Goal: Task Accomplishment & Management: Use online tool/utility

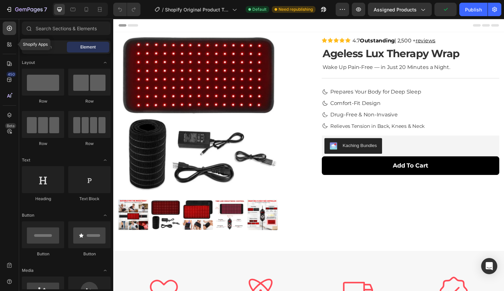
click at [5, 46] on div at bounding box center [9, 44] width 13 height 13
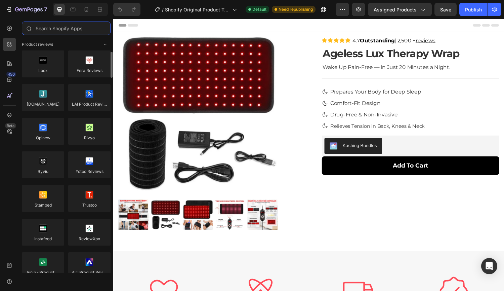
scroll to position [2, 0]
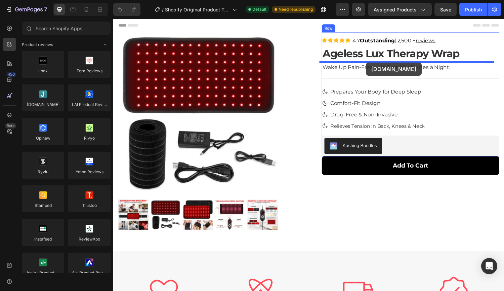
drag, startPoint x: 158, startPoint y: 124, endPoint x: 374, endPoint y: 64, distance: 224.0
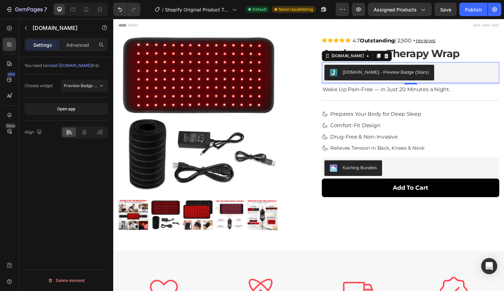
click at [103, 82] on button "Preview Badge (Stars)" at bounding box center [84, 86] width 47 height 12
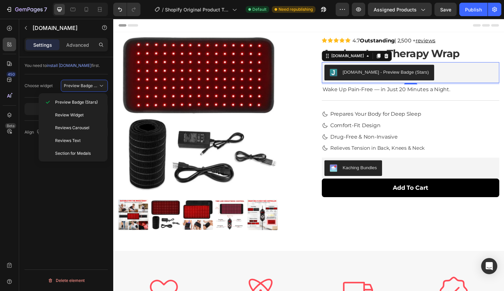
click at [98, 86] on icon at bounding box center [101, 85] width 7 height 7
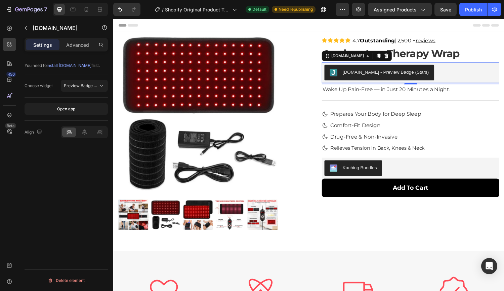
click at [74, 81] on button "Preview Badge (Stars)" at bounding box center [84, 86] width 47 height 12
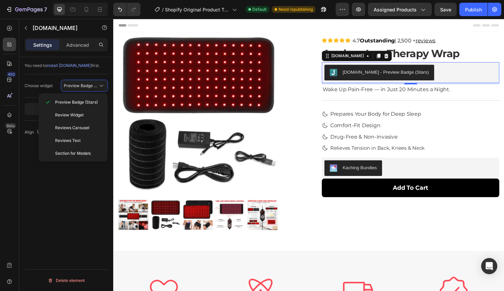
click at [75, 104] on span "Preview Badge (Stars)" at bounding box center [76, 102] width 43 height 6
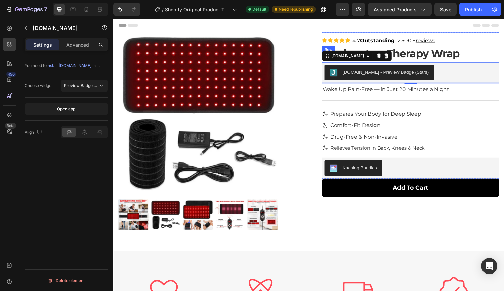
click at [458, 38] on div "Icon Icon Icon Icon Icon Icon List 4.7 Outstanding Text Block | 2,500 + reviews…" at bounding box center [419, 40] width 183 height 14
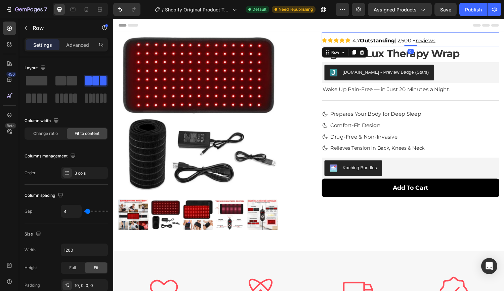
click at [458, 38] on div "Icon Icon Icon Icon Icon Icon List 4.7 Outstanding Text Block | 2,500 + reviews…" at bounding box center [419, 40] width 183 height 14
click at [27, 27] on icon "button" at bounding box center [25, 27] width 5 height 5
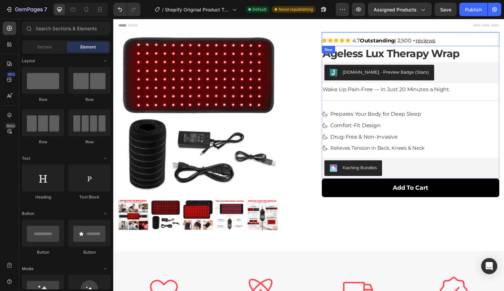
click at [473, 40] on div "Icon Icon Icon Icon Icon Icon List 4.7 Outstanding Text Block | 2,500 + reviews…" at bounding box center [419, 40] width 183 height 14
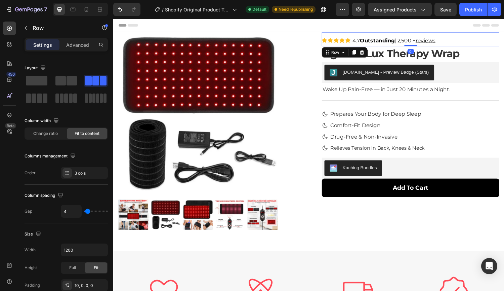
click at [71, 42] on p "Advanced" at bounding box center [77, 44] width 23 height 7
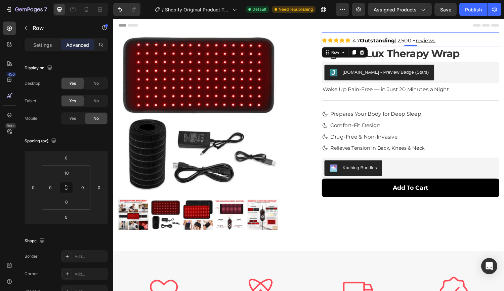
click at [100, 83] on div "No" at bounding box center [96, 83] width 22 height 11
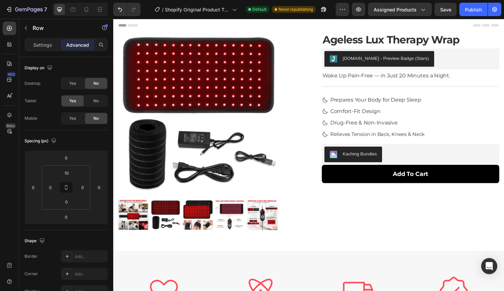
click at [100, 103] on div "No" at bounding box center [96, 100] width 22 height 11
click at [471, 9] on div "Publish" at bounding box center [473, 9] width 17 height 7
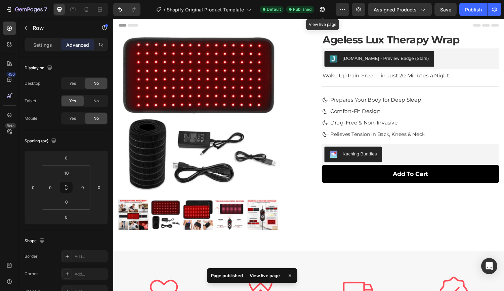
click at [320, 3] on button "button" at bounding box center [322, 9] width 13 height 13
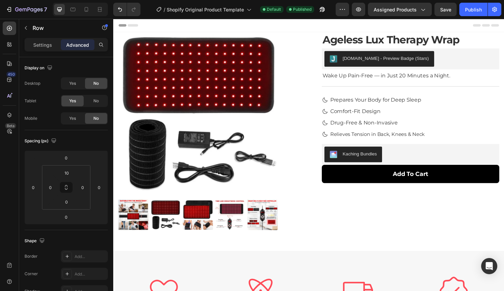
scroll to position [214, 0]
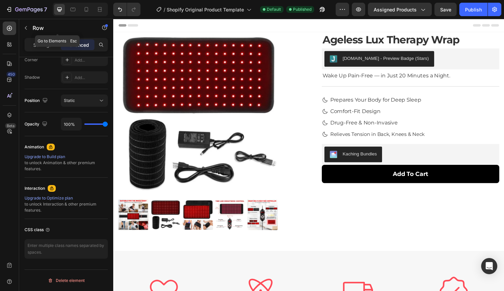
click at [28, 28] on icon "button" at bounding box center [25, 27] width 5 height 5
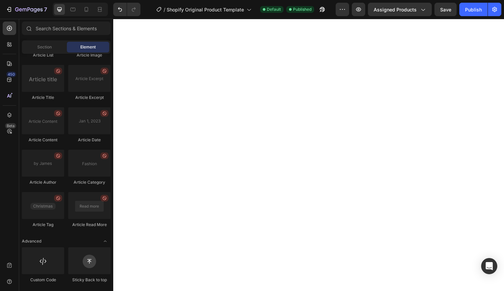
scroll to position [2193, 0]
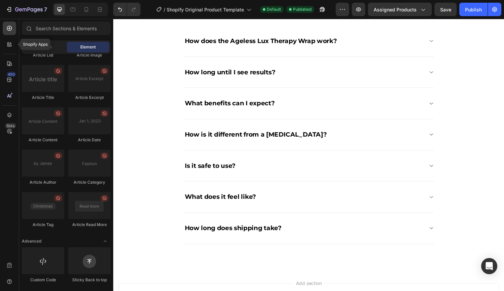
click at [8, 42] on icon at bounding box center [8, 43] width 2 height 2
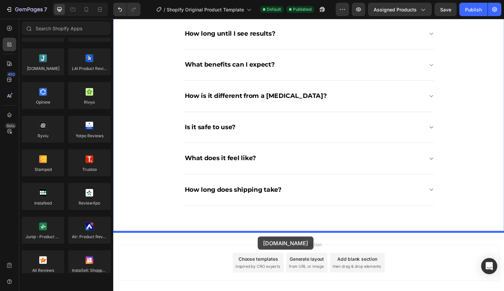
scroll to position [2243, 0]
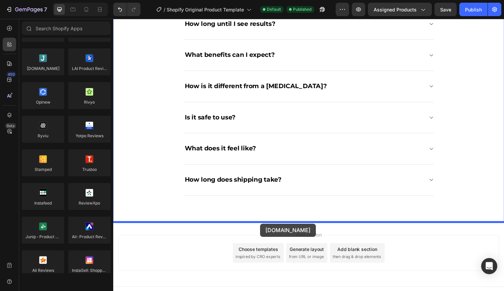
drag, startPoint x: 167, startPoint y: 80, endPoint x: 265, endPoint y: 230, distance: 179.5
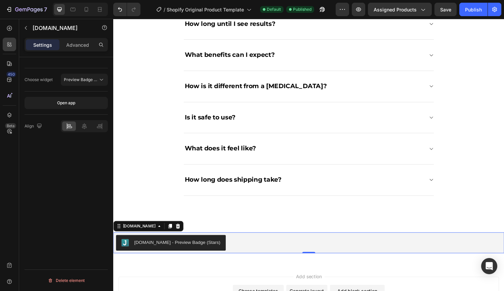
click at [73, 78] on span "Preview Badge (Stars)" at bounding box center [85, 79] width 43 height 5
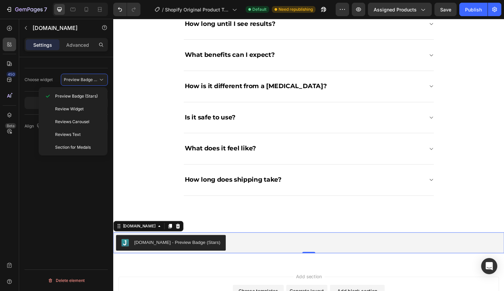
click at [60, 110] on span "Review Widget" at bounding box center [69, 109] width 29 height 6
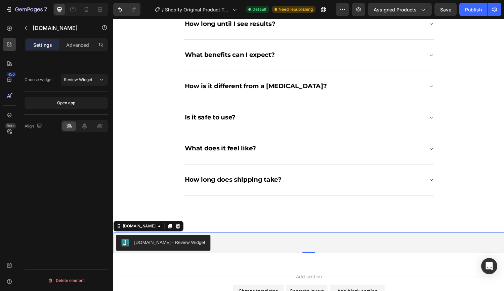
click at [74, 104] on div "Open app" at bounding box center [66, 103] width 18 height 6
click at [85, 127] on icon at bounding box center [84, 126] width 7 height 7
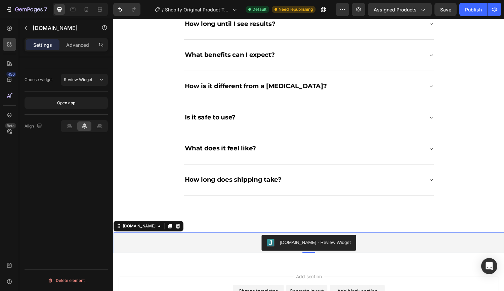
click at [478, 10] on div "Publish" at bounding box center [473, 9] width 17 height 7
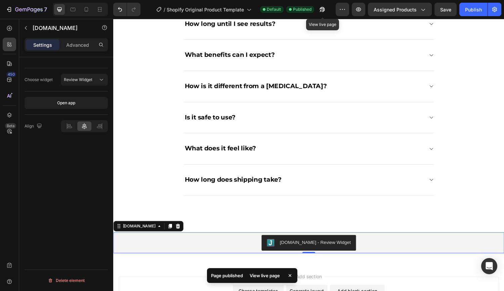
click at [324, 5] on button "button" at bounding box center [322, 9] width 13 height 13
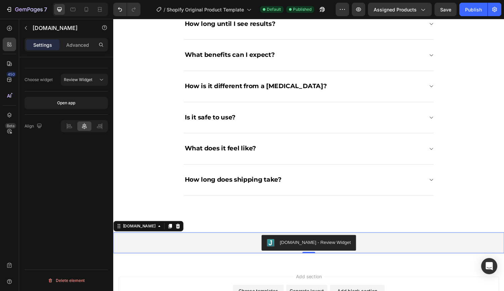
click at [162, 228] on div "[DOMAIN_NAME]" at bounding box center [149, 232] width 72 height 11
click at [178, 232] on icon at bounding box center [180, 232] width 4 height 5
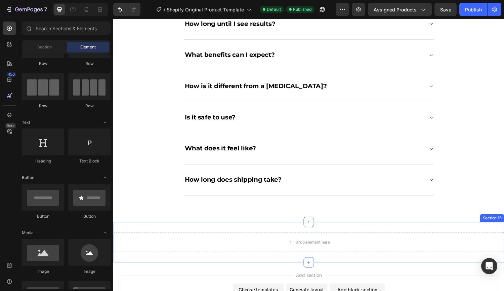
click at [227, 236] on div "Drop element here Section 15" at bounding box center [314, 249] width 403 height 42
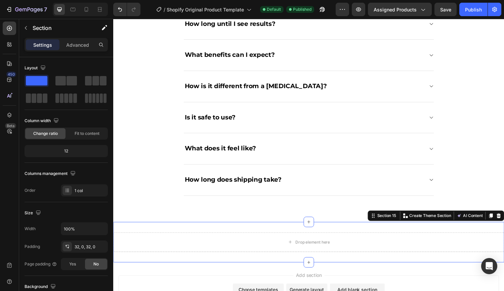
scroll to position [157, 0]
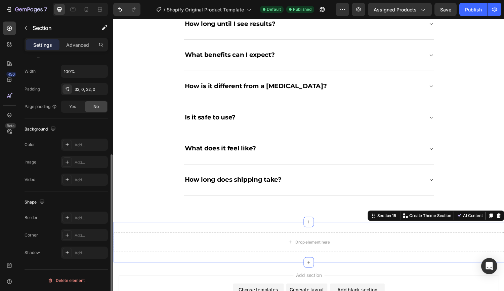
click at [88, 280] on button "Delete element" at bounding box center [66, 280] width 83 height 11
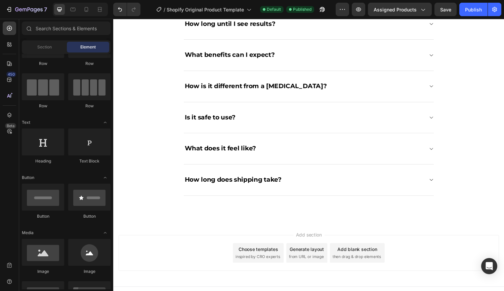
click at [464, 15] on button "Publish" at bounding box center [474, 9] width 28 height 13
drag, startPoint x: 86, startPoint y: 10, endPoint x: 124, endPoint y: 100, distance: 97.5
click at [86, 10] on icon at bounding box center [87, 10] width 2 height 1
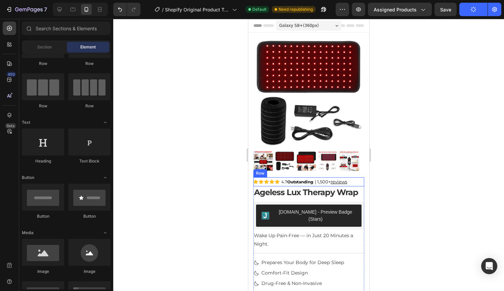
click at [351, 177] on div "| 1,500+ reviews Text Block" at bounding box center [338, 181] width 34 height 9
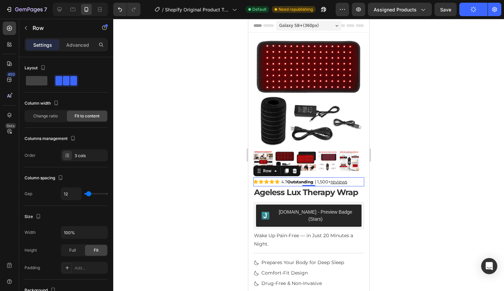
click at [83, 51] on div "Settings Advanced" at bounding box center [66, 44] width 83 height 13
drag, startPoint x: 83, startPoint y: 51, endPoint x: 83, endPoint y: 47, distance: 3.7
click at [83, 47] on div "Settings Advanced" at bounding box center [66, 44] width 83 height 13
click at [83, 47] on p "Advanced" at bounding box center [77, 44] width 23 height 7
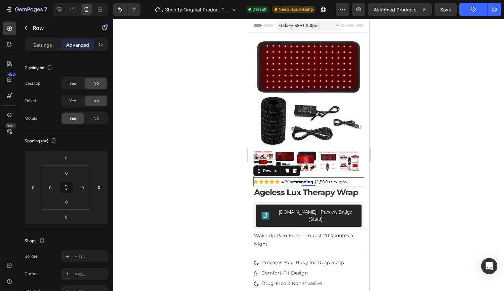
drag, startPoint x: 97, startPoint y: 117, endPoint x: 52, endPoint y: 13, distance: 112.8
click at [97, 117] on span "No" at bounding box center [95, 118] width 5 height 6
click at [297, 169] on div at bounding box center [295, 171] width 8 height 8
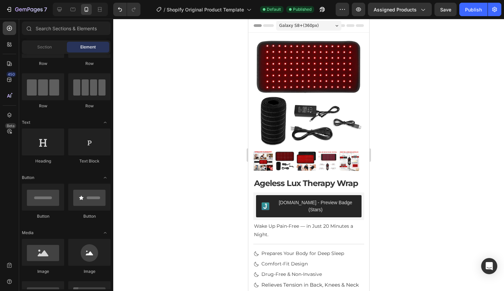
click at [399, 165] on div at bounding box center [308, 155] width 391 height 272
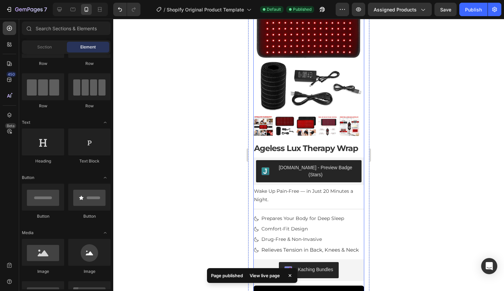
scroll to position [29, 0]
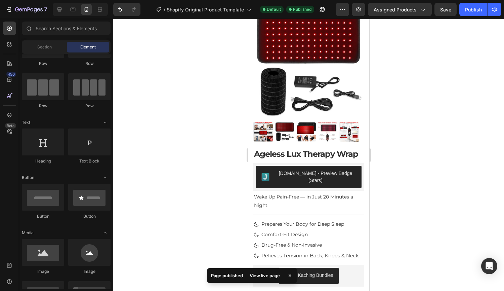
click at [472, 13] on button "Publish" at bounding box center [474, 9] width 28 height 13
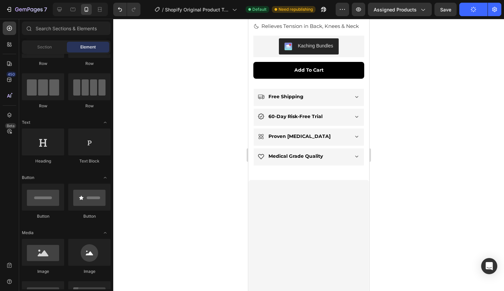
scroll to position [0, 0]
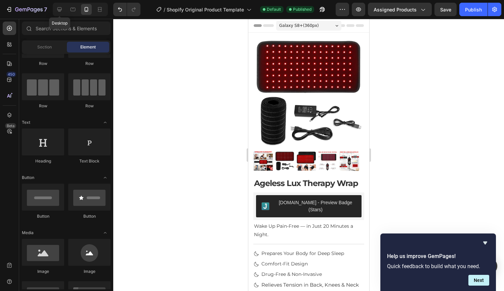
click at [57, 13] on div at bounding box center [59, 9] width 11 height 11
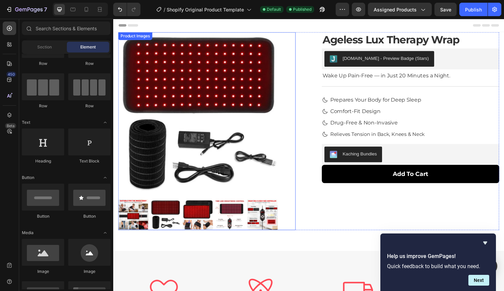
scroll to position [103, 0]
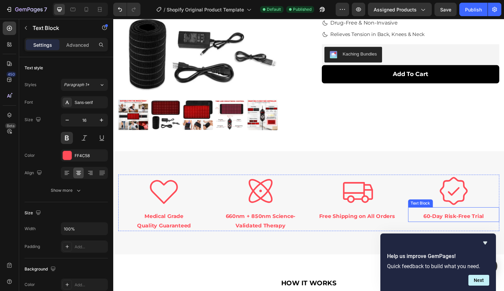
click at [434, 225] on p "60-Day Risk-Free Trial" at bounding box center [464, 223] width 93 height 10
click at [434, 220] on p "60-Day Risk-Free Trial" at bounding box center [464, 223] width 93 height 10
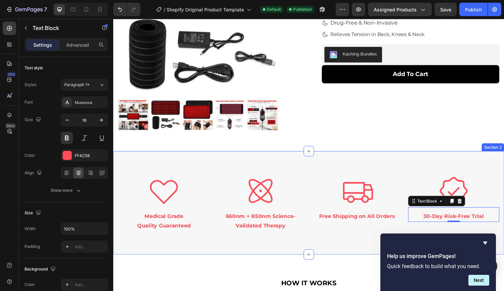
click at [423, 163] on div "Icon Medical Grade Quality Guaranteed Text Block Icon 660nm + 850nm Science-Val…" at bounding box center [314, 208] width 403 height 107
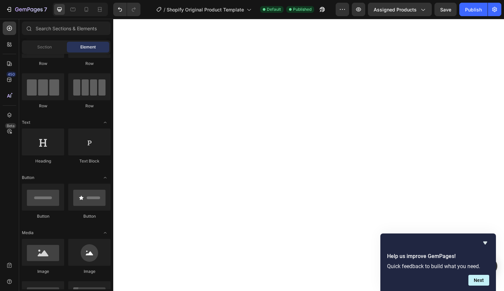
scroll to position [2348, 0]
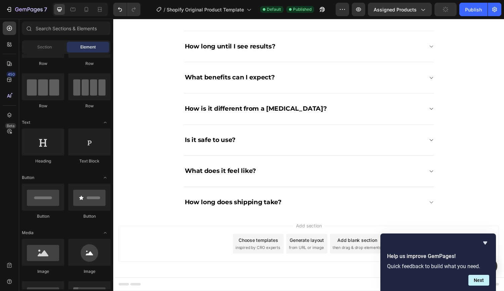
click at [484, 242] on icon "Hide survey" at bounding box center [486, 242] width 4 height 3
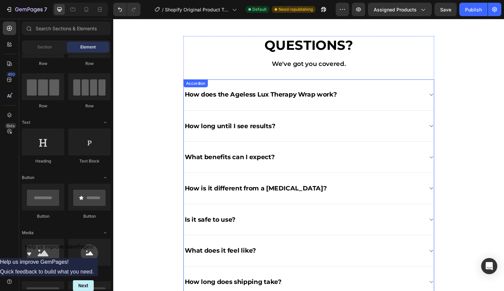
scroll to position [2253, 0]
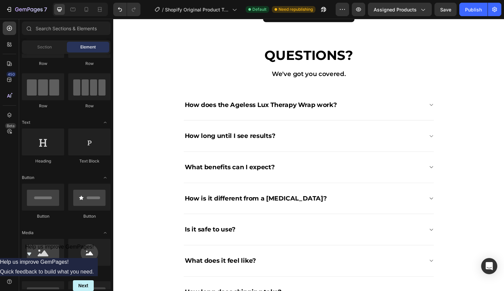
click at [81, 7] on div at bounding box center [80, 9] width 55 height 13
click at [84, 8] on icon at bounding box center [86, 9] width 7 height 7
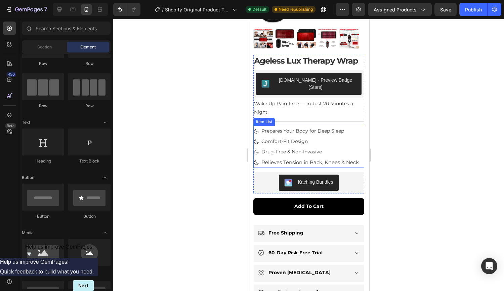
scroll to position [215, 0]
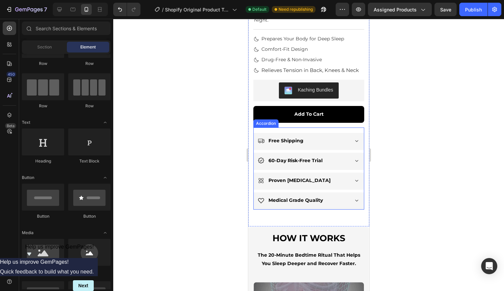
click at [270, 156] on p "60-Day Risk-Free Trial" at bounding box center [295, 160] width 54 height 8
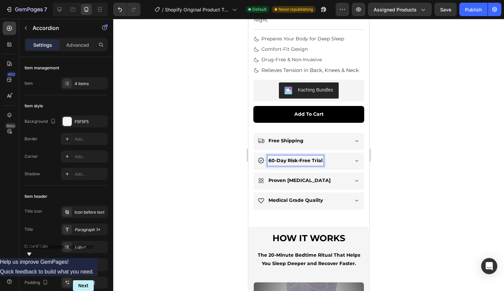
click at [270, 157] on p "60-Day Risk-Free Trial" at bounding box center [295, 160] width 54 height 8
click at [344, 156] on div "30-Day Risk-Free Trial" at bounding box center [309, 161] width 110 height 17
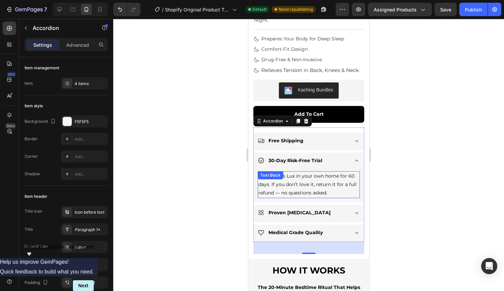
click at [349, 172] on p "Try Ageless Lux in your own home for 60 days. If you don’t love it, return it f…" at bounding box center [308, 185] width 101 height 26
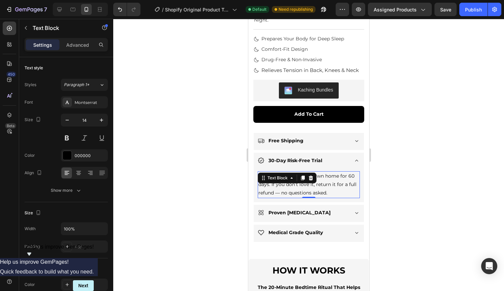
click at [350, 172] on p "Try Ageless Lux in your own home for 60 days. If you don’t love it, return it f…" at bounding box center [308, 185] width 101 height 26
click at [467, 9] on div "Publish" at bounding box center [473, 9] width 17 height 7
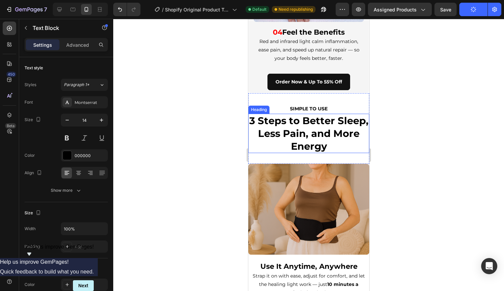
scroll to position [985, 0]
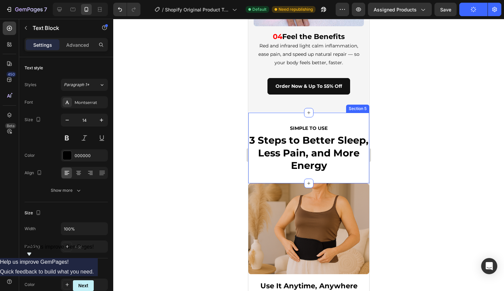
click at [278, 113] on div "SIMPLE TO USE Text Block 3 Steps to Better Sleep, Less Pain, and More Energy He…" at bounding box center [308, 148] width 121 height 71
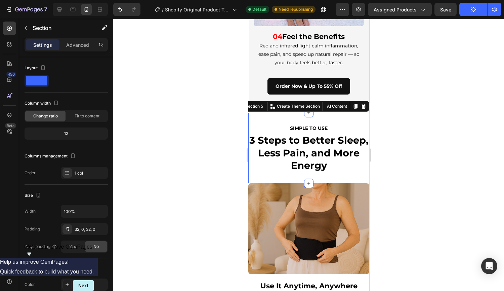
click at [88, 46] on p "Advanced" at bounding box center [77, 44] width 23 height 7
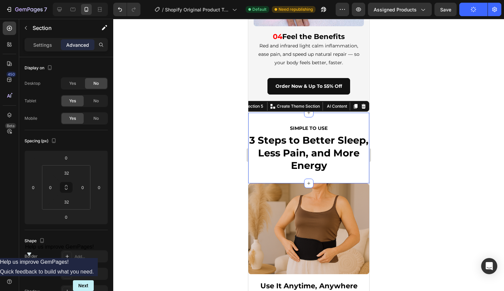
click at [94, 101] on span "No" at bounding box center [95, 101] width 5 height 6
drag, startPoint x: 95, startPoint y: 113, endPoint x: 59, endPoint y: 17, distance: 102.8
click at [95, 113] on div "No" at bounding box center [96, 118] width 22 height 11
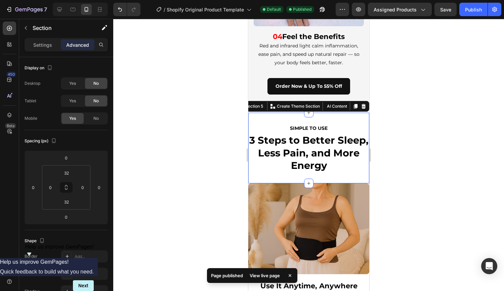
click at [70, 105] on div "Yes" at bounding box center [73, 100] width 22 height 11
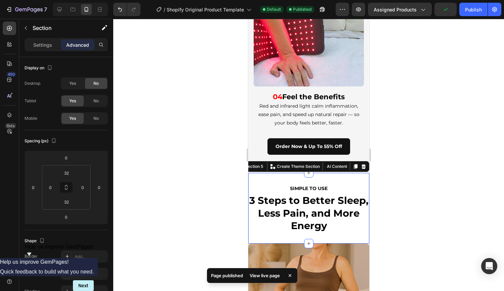
click at [404, 127] on div at bounding box center [308, 155] width 391 height 272
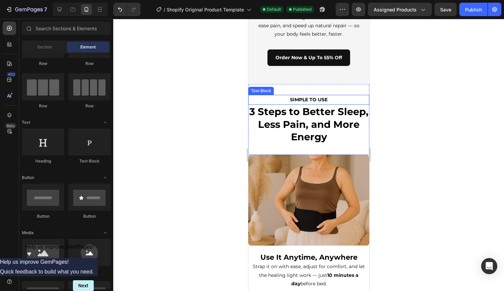
scroll to position [1014, 0]
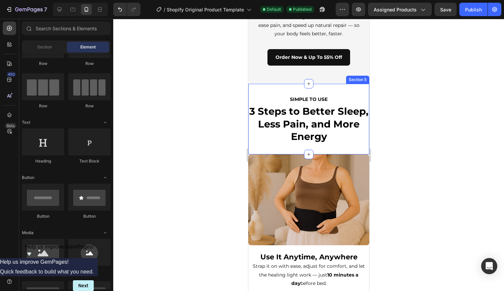
click at [280, 84] on div "SIMPLE TO USE Text Block 3 Steps to Better Sleep, Less Pain, and More Energy He…" at bounding box center [308, 119] width 121 height 71
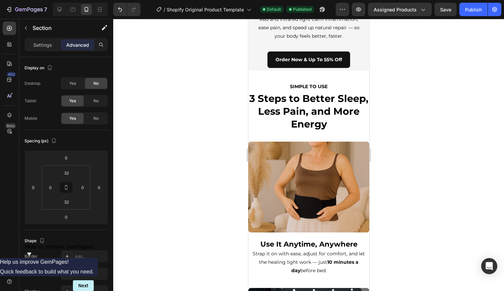
scroll to position [994, 0]
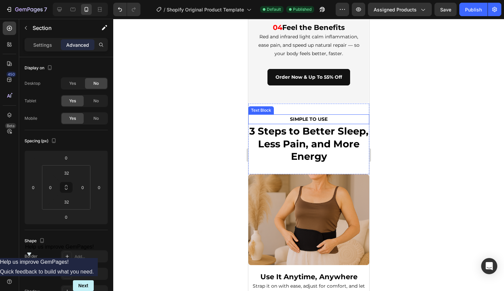
click at [288, 115] on p "SIMPLE TO USE" at bounding box center [309, 119] width 120 height 8
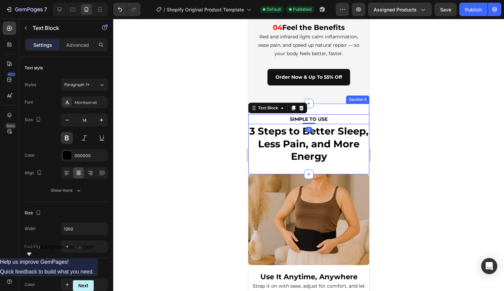
click at [311, 104] on div "SIMPLE TO USE Text Block 0 3 Steps to Better Sleep, Less Pain, and More Energy …" at bounding box center [308, 139] width 121 height 71
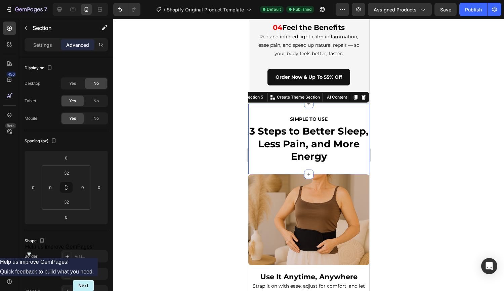
click at [361, 95] on icon at bounding box center [363, 97] width 4 height 5
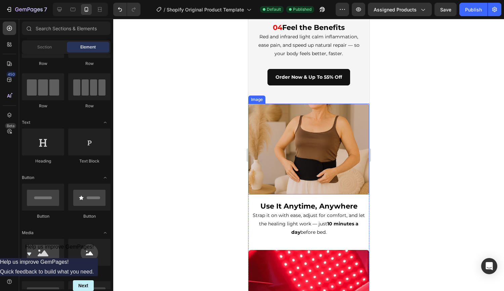
click at [343, 125] on img at bounding box center [308, 149] width 121 height 91
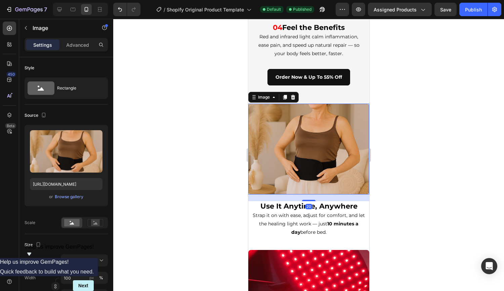
click at [291, 94] on icon at bounding box center [292, 96] width 5 height 5
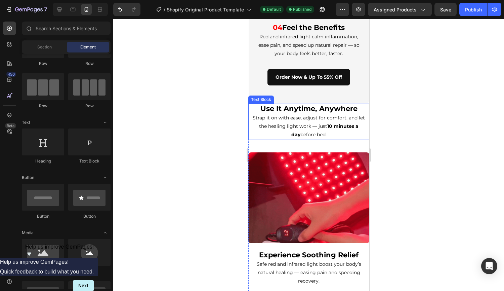
click at [282, 109] on p "Use It Anytime, Anywhere Strap it on with ease, adjust for comfort, and let the…" at bounding box center [309, 121] width 120 height 35
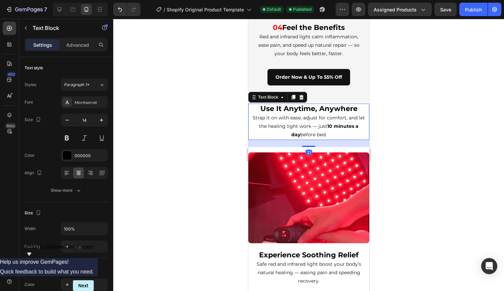
click at [304, 93] on div at bounding box center [301, 97] width 8 height 8
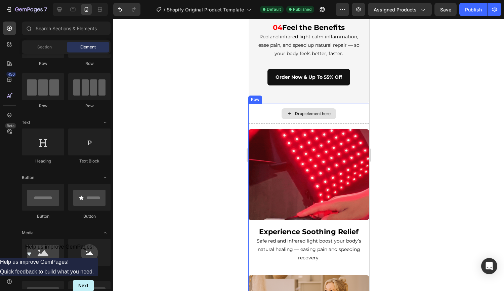
click at [286, 105] on div "Drop element here" at bounding box center [308, 114] width 121 height 20
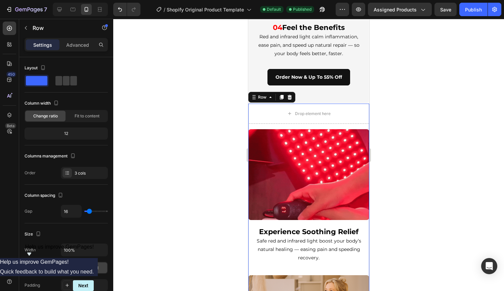
click at [290, 95] on icon at bounding box center [289, 97] width 4 height 5
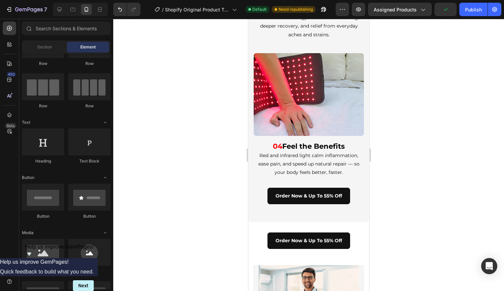
scroll to position [861, 0]
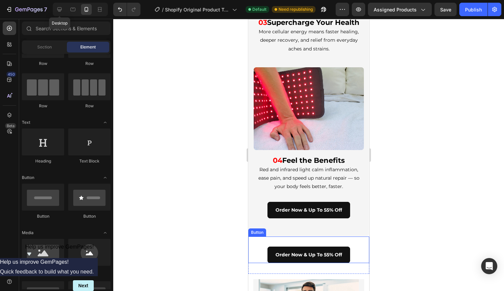
click at [59, 8] on icon at bounding box center [59, 9] width 7 height 7
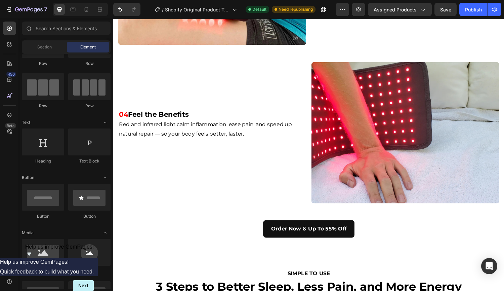
scroll to position [1026, 0]
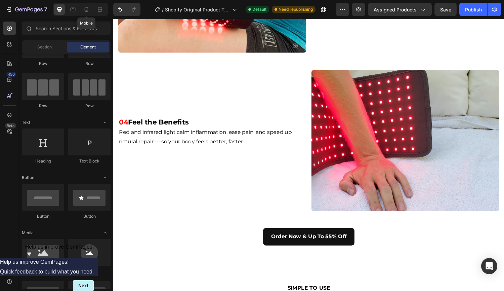
click at [82, 10] on div at bounding box center [86, 9] width 11 height 11
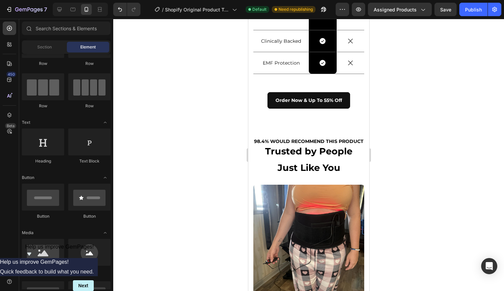
scroll to position [1535, 0]
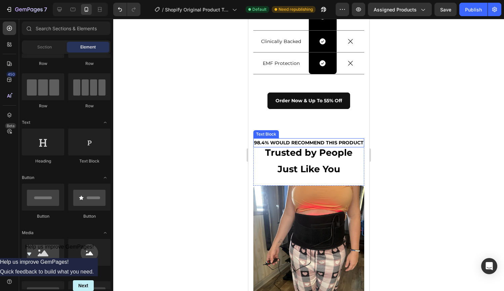
click at [297, 141] on strong "98.4% WOULD RECOMMEND THIS PRODUCT" at bounding box center [309, 143] width 110 height 6
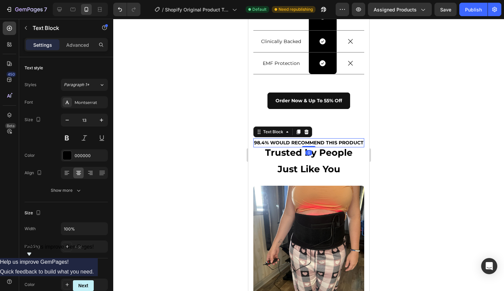
click at [325, 147] on p "98.4% WOULD RECOMMEND THIS PRODUCT" at bounding box center [309, 143] width 110 height 8
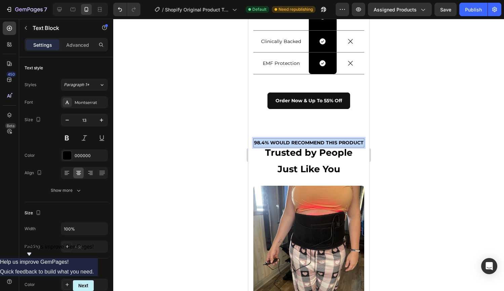
drag, startPoint x: 325, startPoint y: 151, endPoint x: 264, endPoint y: 141, distance: 62.3
click at [264, 141] on p "98.4% WOULD RECOMMEND THIS PRODUCT" at bounding box center [309, 143] width 110 height 8
click at [403, 134] on div at bounding box center [308, 155] width 391 height 272
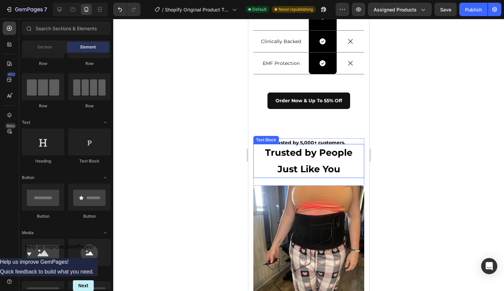
click at [279, 166] on p "Trusted by People Just Like You" at bounding box center [309, 161] width 110 height 33
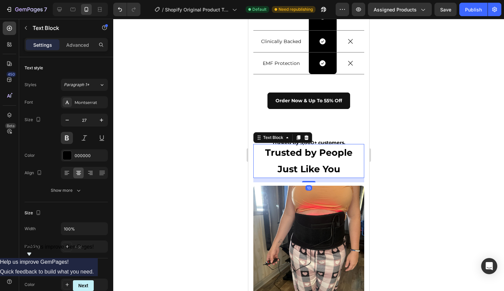
click at [494, 150] on div at bounding box center [308, 155] width 391 height 272
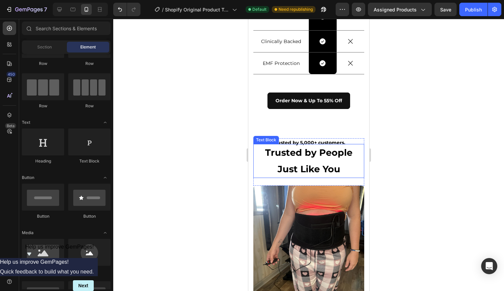
click at [325, 158] on p "Trusted by People Just Like You" at bounding box center [309, 161] width 110 height 33
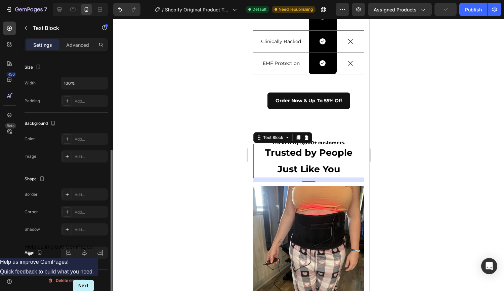
scroll to position [0, 0]
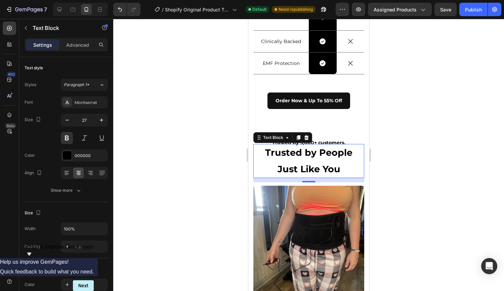
click at [73, 44] on p "Advanced" at bounding box center [77, 44] width 23 height 7
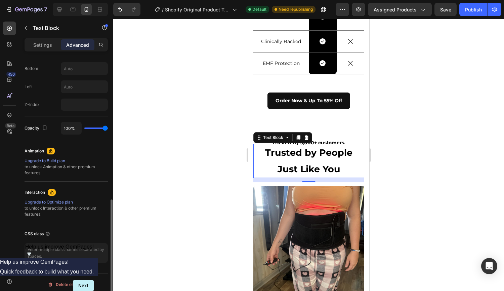
scroll to position [304, 0]
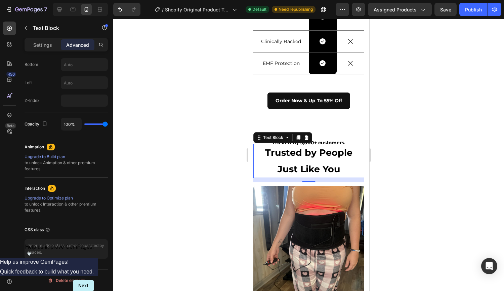
click at [452, 131] on div at bounding box center [308, 155] width 391 height 272
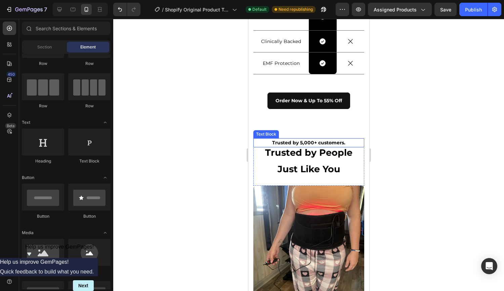
click at [332, 140] on strong "Trusted by 5,000+ customers." at bounding box center [308, 143] width 73 height 6
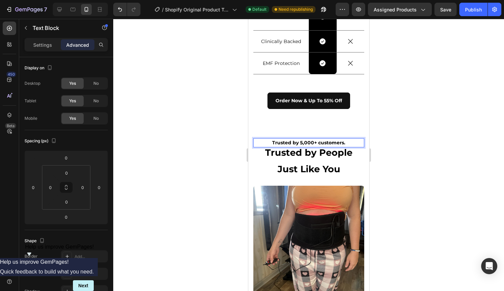
click at [353, 140] on p "Trusted by 5,000+ customers." at bounding box center [309, 143] width 110 height 8
click at [298, 142] on strong "Trusted by 5,000+ customers." at bounding box center [308, 143] width 73 height 6
click at [329, 140] on p "5,000+ customers." at bounding box center [309, 143] width 110 height 8
click at [303, 141] on strong "5,000+ customers" at bounding box center [309, 143] width 44 height 6
click at [392, 113] on div at bounding box center [308, 155] width 391 height 272
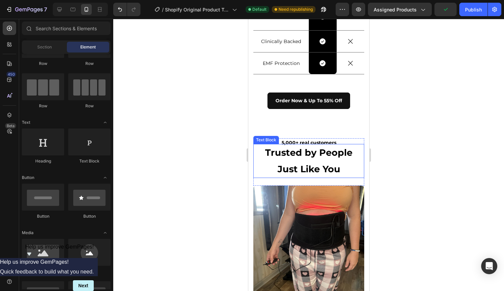
click at [330, 171] on p "Trusted by People Just Like You" at bounding box center [309, 161] width 110 height 33
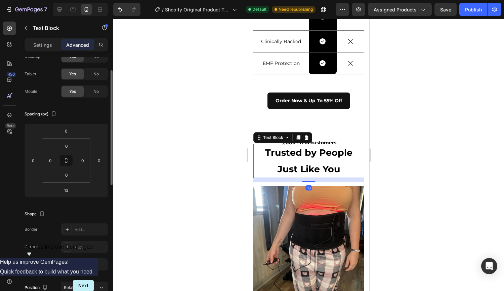
scroll to position [28, 0]
click at [35, 36] on div "Text Block" at bounding box center [57, 27] width 77 height 17
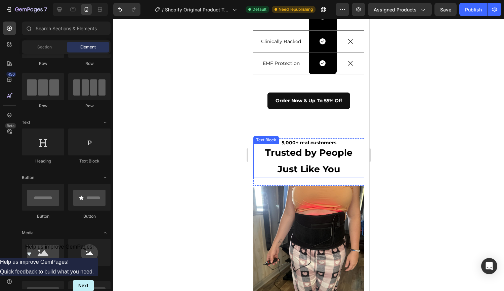
click at [272, 153] on p "Trusted by People Just Like You" at bounding box center [309, 161] width 110 height 33
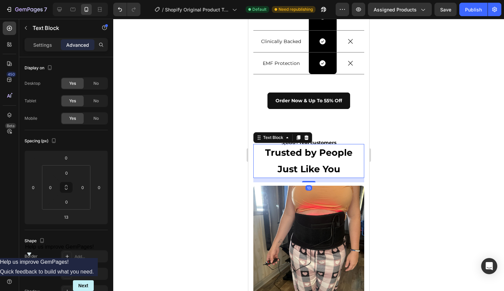
click at [40, 48] on p "Settings" at bounding box center [42, 44] width 19 height 7
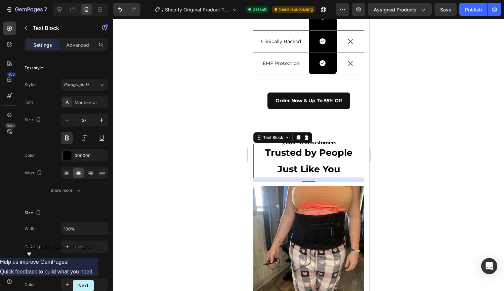
click at [66, 117] on icon "button" at bounding box center [67, 120] width 7 height 7
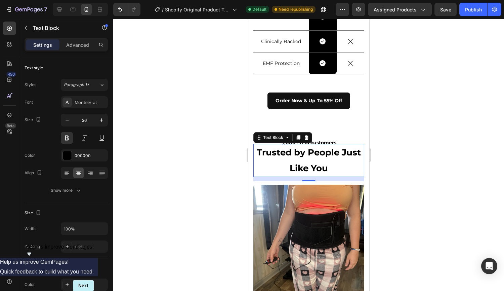
click at [66, 117] on icon "button" at bounding box center [67, 120] width 7 height 7
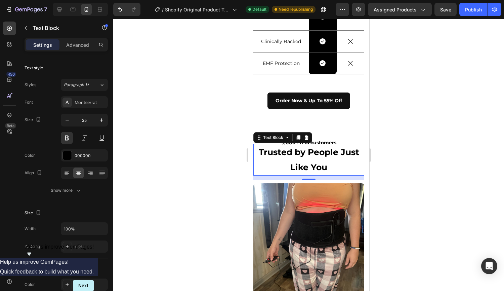
click at [66, 117] on icon "button" at bounding box center [67, 120] width 7 height 7
type input "24"
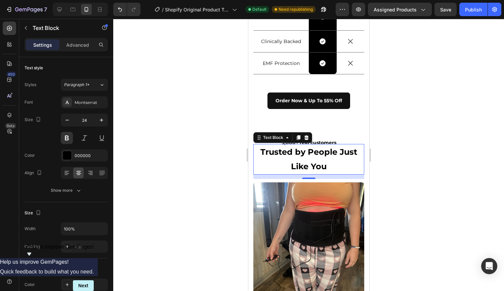
click at [391, 82] on div at bounding box center [308, 155] width 391 height 272
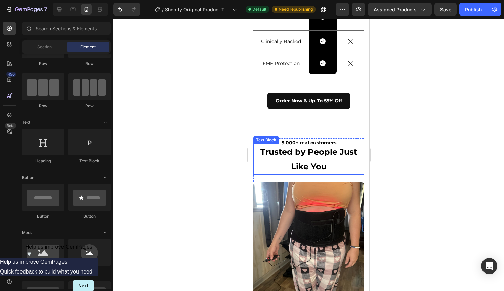
click at [262, 163] on p "Trusted by People Just Like You" at bounding box center [309, 159] width 110 height 29
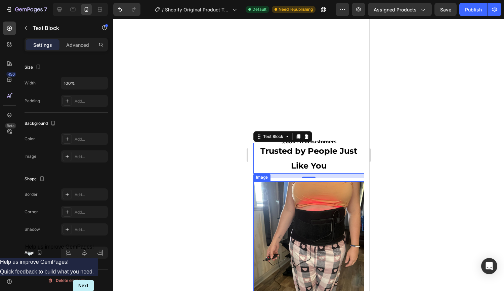
scroll to position [1678, 0]
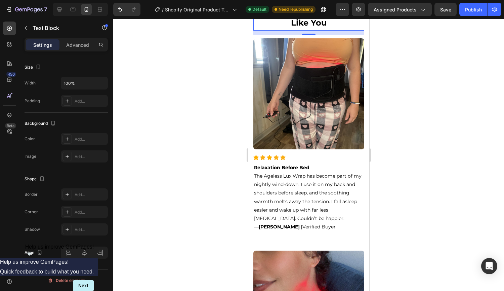
click at [411, 161] on div at bounding box center [308, 155] width 391 height 272
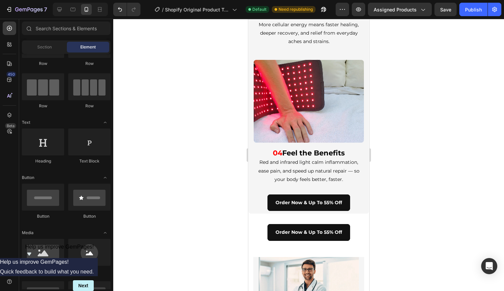
scroll to position [838, 0]
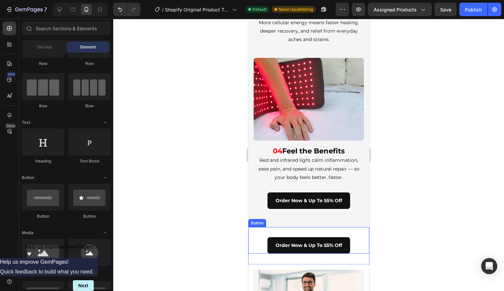
click at [352, 227] on div "Order Now & Up To 55% Off Button" at bounding box center [308, 240] width 121 height 27
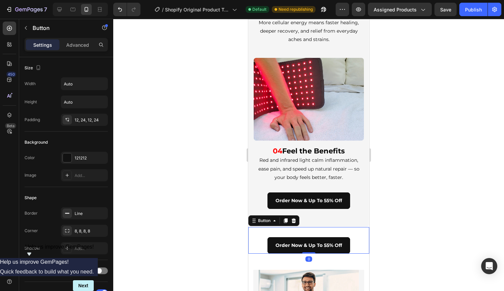
click at [292, 218] on icon at bounding box center [293, 220] width 5 height 5
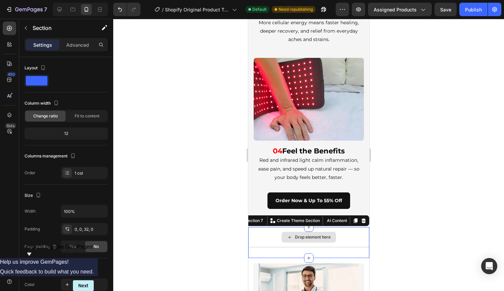
click at [341, 227] on div "Drop element here" at bounding box center [308, 237] width 121 height 20
click at [361, 218] on icon at bounding box center [363, 220] width 5 height 5
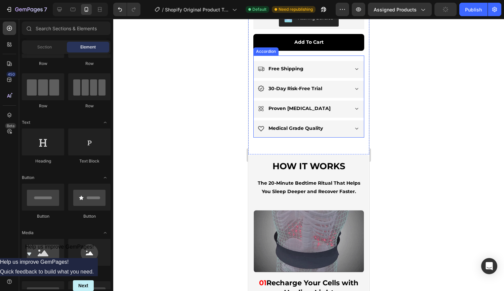
scroll to position [351, 0]
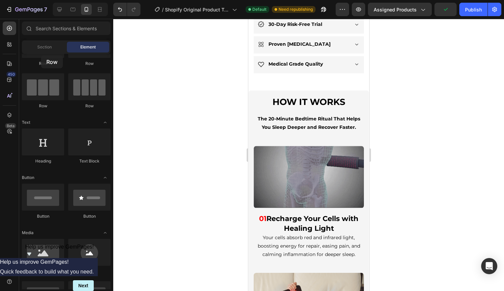
click at [41, 55] on div at bounding box center [43, 44] width 42 height 27
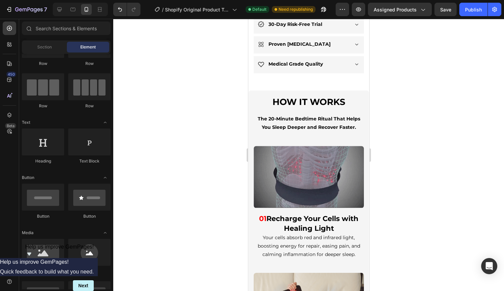
click at [43, 49] on span "Section" at bounding box center [44, 47] width 14 height 6
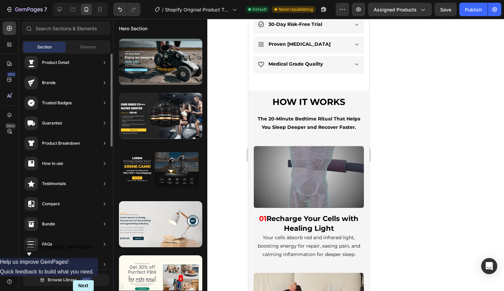
scroll to position [0, 0]
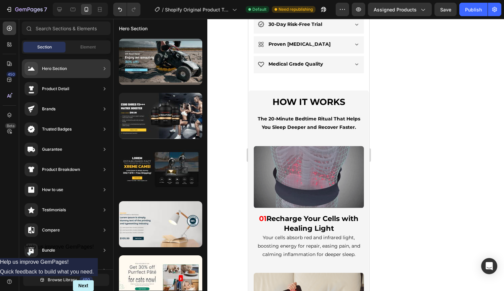
click at [100, 90] on div "Product Detail" at bounding box center [66, 88] width 89 height 19
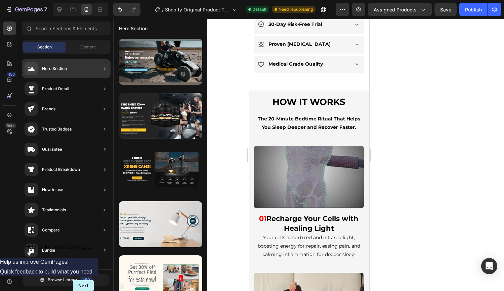
click at [102, 90] on icon at bounding box center [104, 88] width 7 height 7
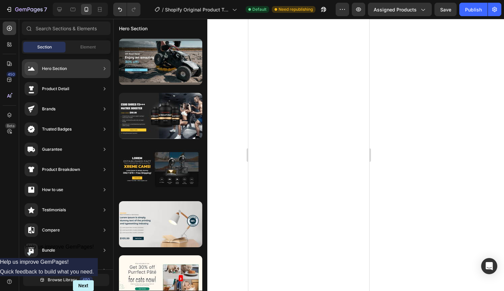
scroll to position [640, 0]
